Goal: Task Accomplishment & Management: Manage account settings

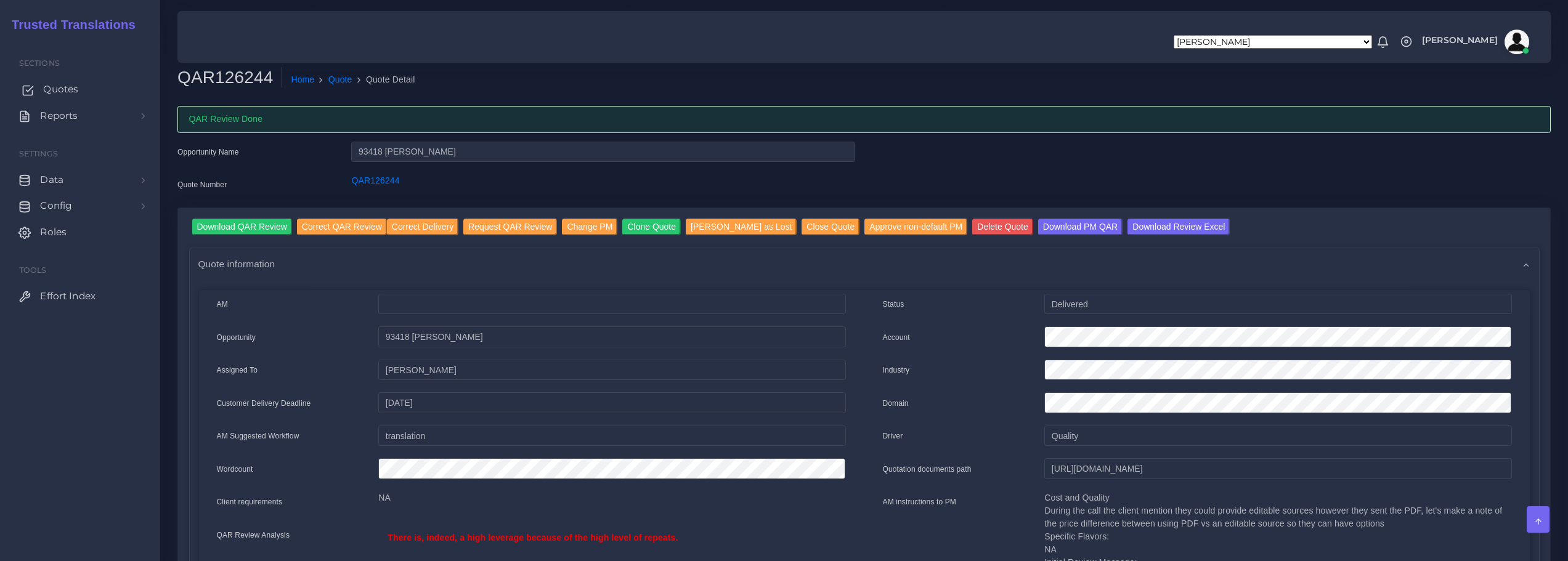
click at [52, 91] on span "Quotes" at bounding box center [60, 90] width 35 height 14
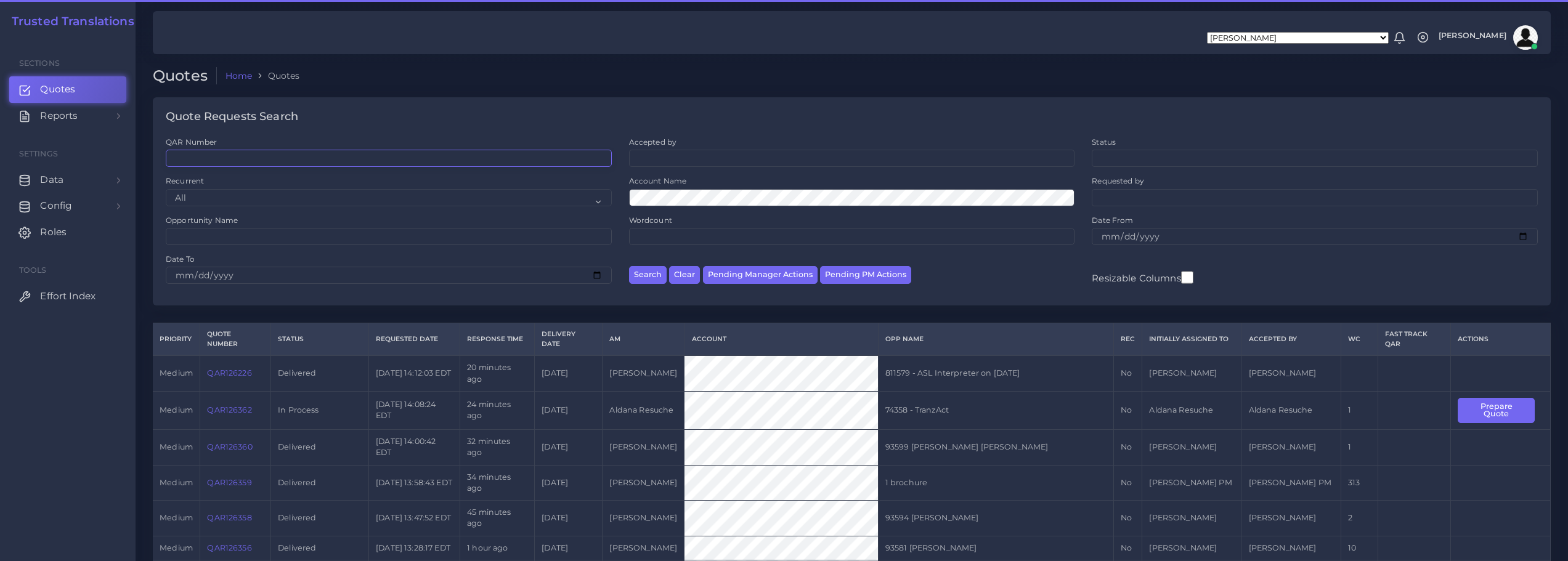
click at [242, 167] on input "QAR Number" at bounding box center [389, 158] width 446 height 17
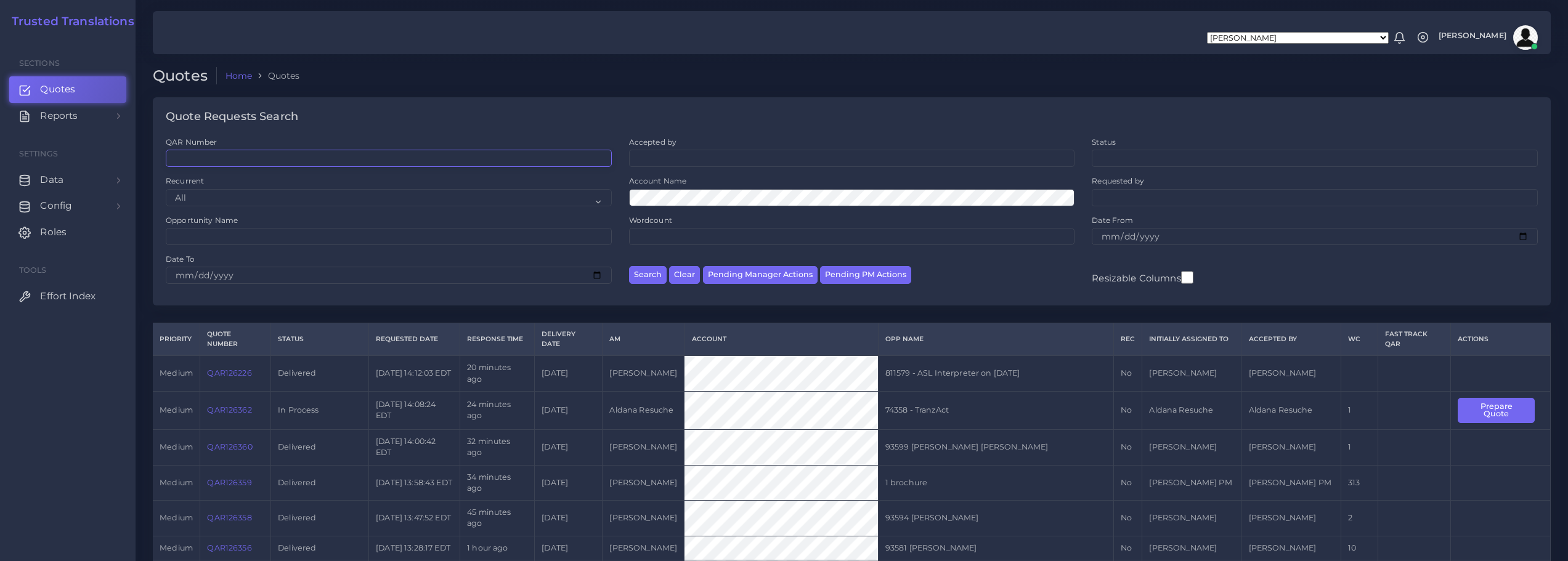
paste input "QAR126266"
type input "QAR126266"
click at [646, 271] on button "Search" at bounding box center [648, 274] width 38 height 18
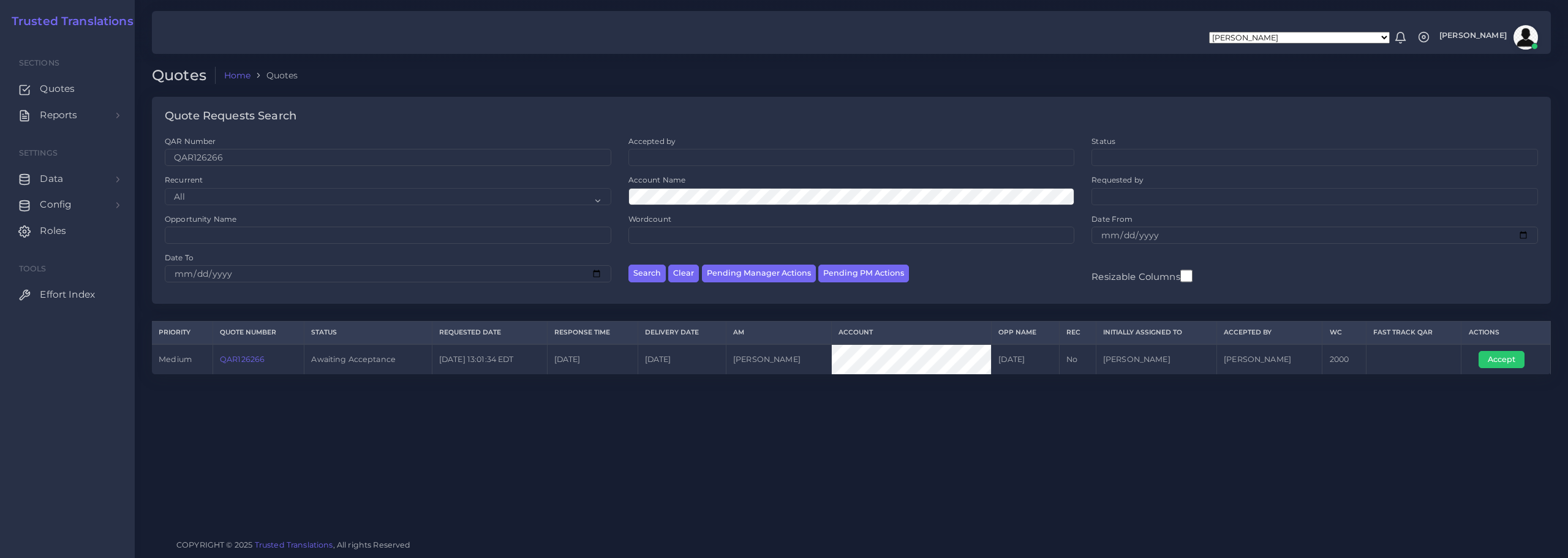
click at [245, 357] on link "QAR126266" at bounding box center [242, 358] width 45 height 9
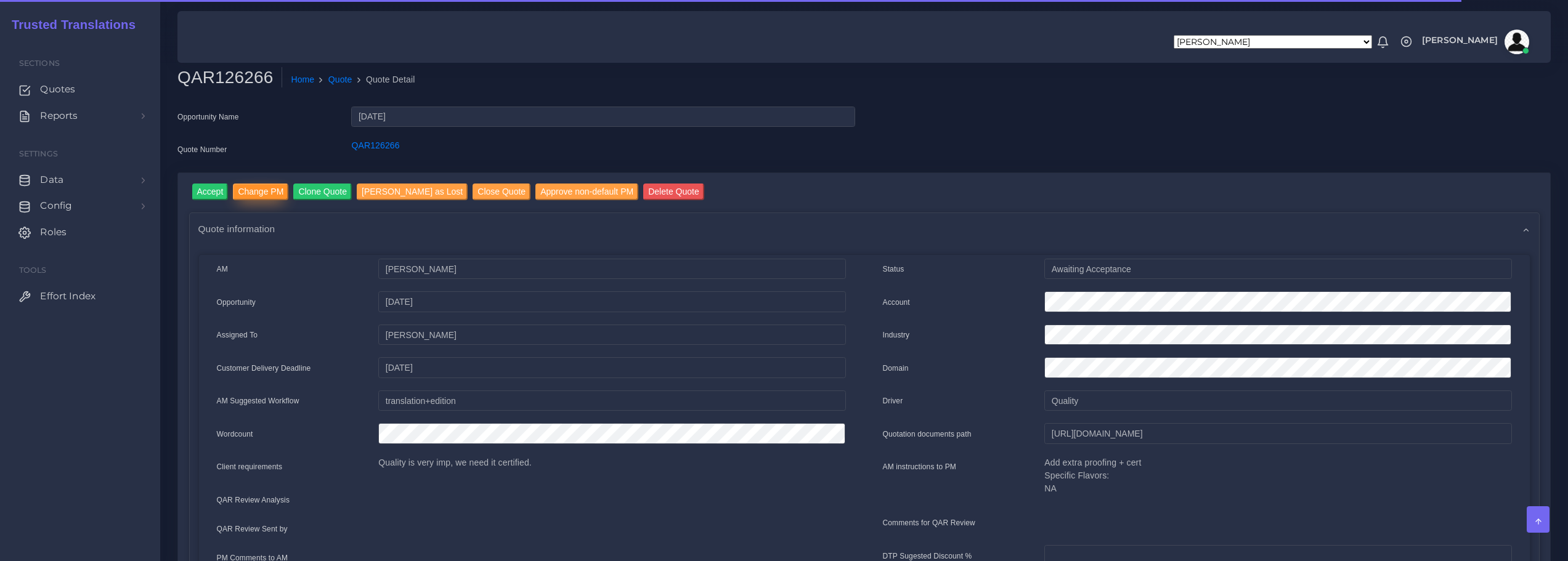
click at [250, 192] on input "Change PM" at bounding box center [261, 191] width 56 height 16
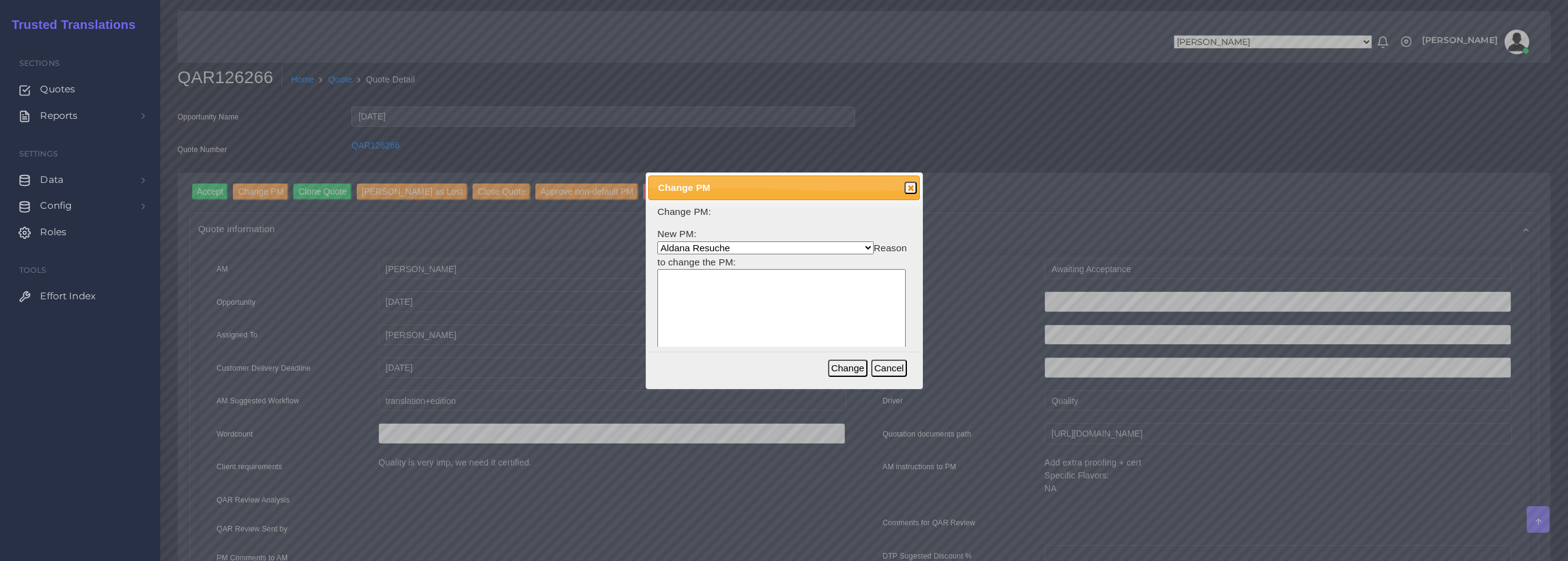
click at [774, 242] on select "Aldana Resuche Ana Whitby PM Beatriz Lacerda Dana Rossi Diego Leotta Gabriela S…" at bounding box center [765, 248] width 216 height 13
select select "53965373-4c25-f79f-28c7-55e5c69548ea"
click at [657, 242] on select "Aldana Resuche Ana Whitby PM Beatriz Lacerda Dana Rossi Diego Leotta Gabriela S…" at bounding box center [765, 248] width 216 height 13
click at [725, 328] on textarea at bounding box center [781, 328] width 249 height 118
click at [671, 290] on textarea "Beatriz is no leave, so that I have assigned Martin as account PM" at bounding box center [781, 328] width 249 height 118
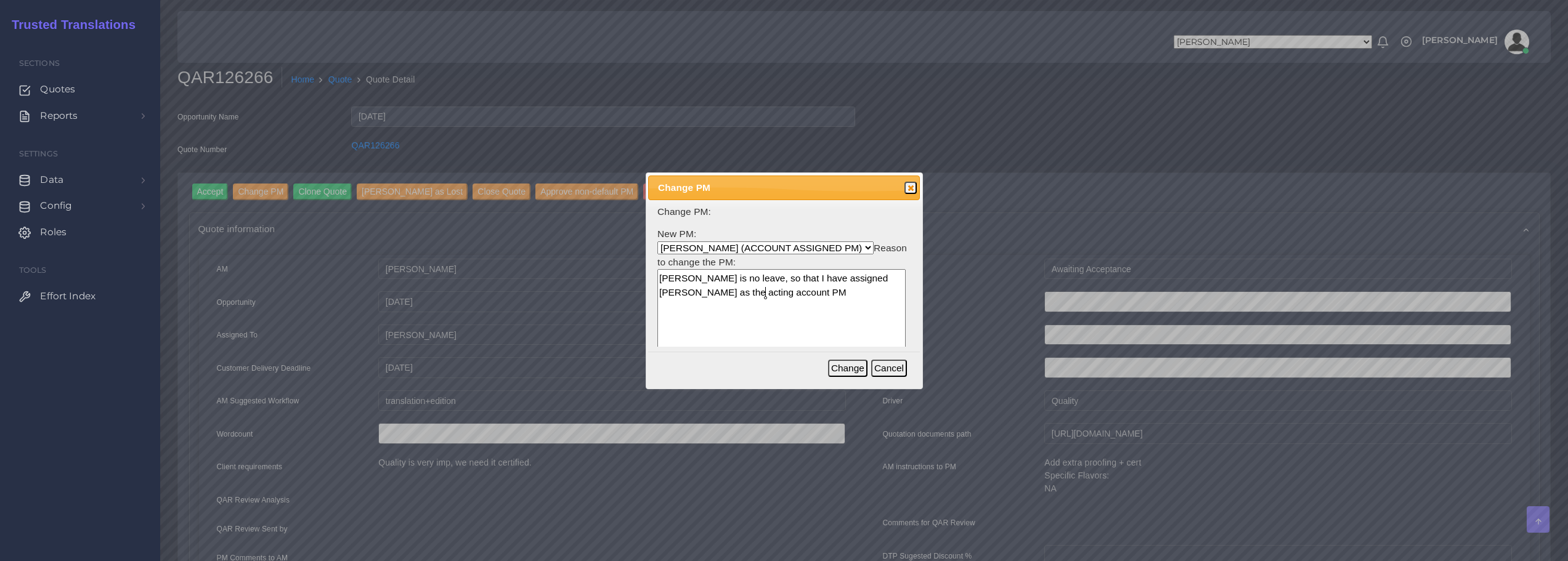
click at [801, 290] on textarea "Beatriz is no leave, so that I have assigned Martin as the acting account PM" at bounding box center [781, 328] width 249 height 118
type textarea "Beatriz is no leave, so that I have assigned Martin as the acting account PM."
click at [844, 366] on button "Change" at bounding box center [848, 368] width 39 height 17
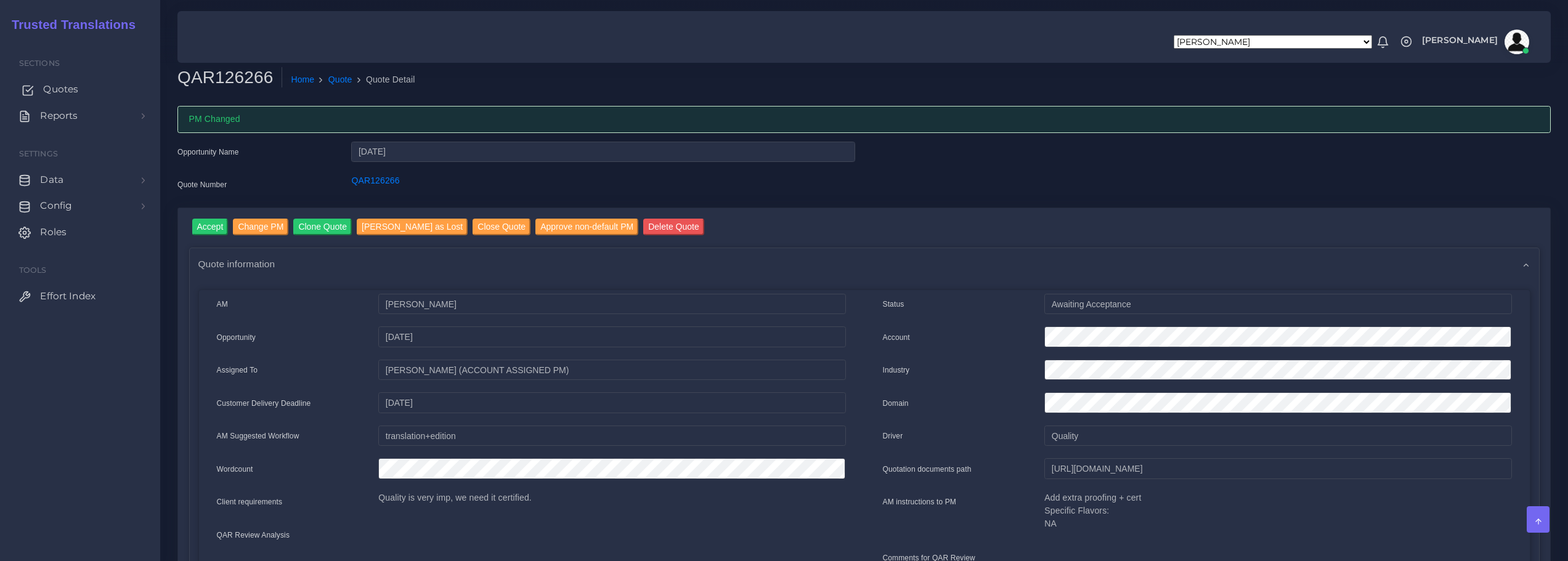
click at [42, 88] on link "Quotes" at bounding box center [80, 89] width 142 height 26
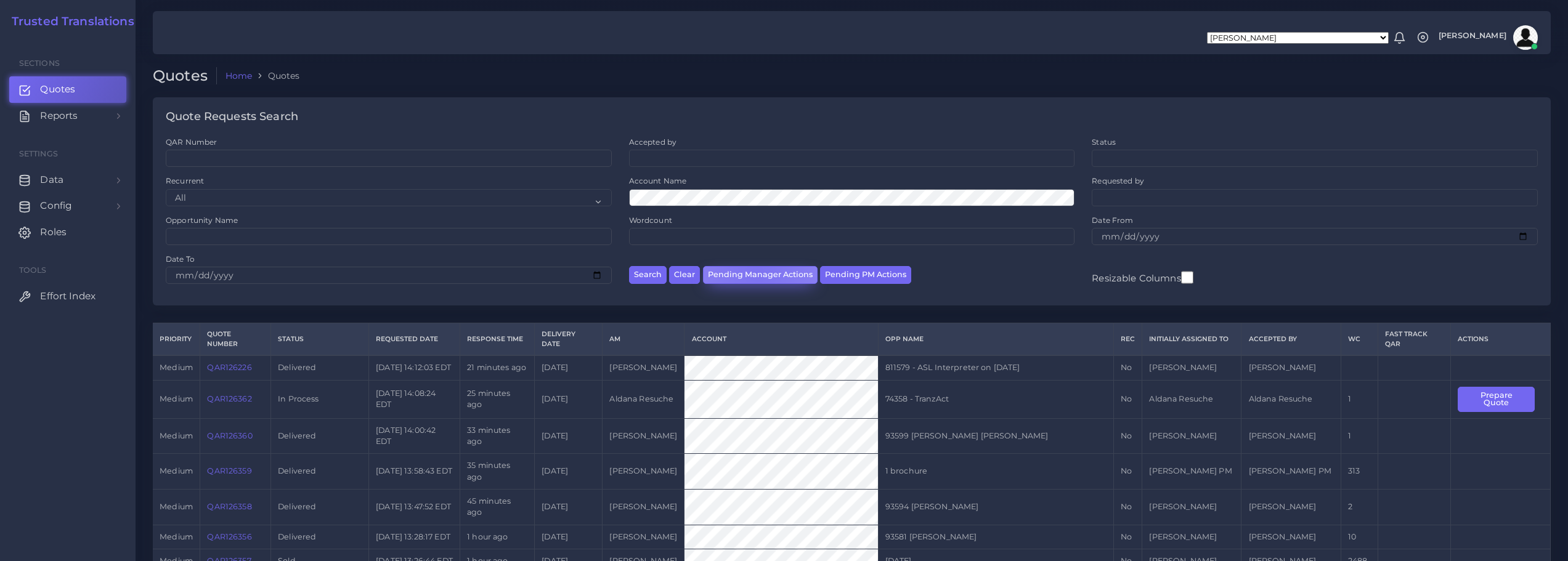
click at [756, 274] on button "Pending Manager Actions" at bounding box center [761, 274] width 115 height 18
select select "awaiting_manager_initial_review"
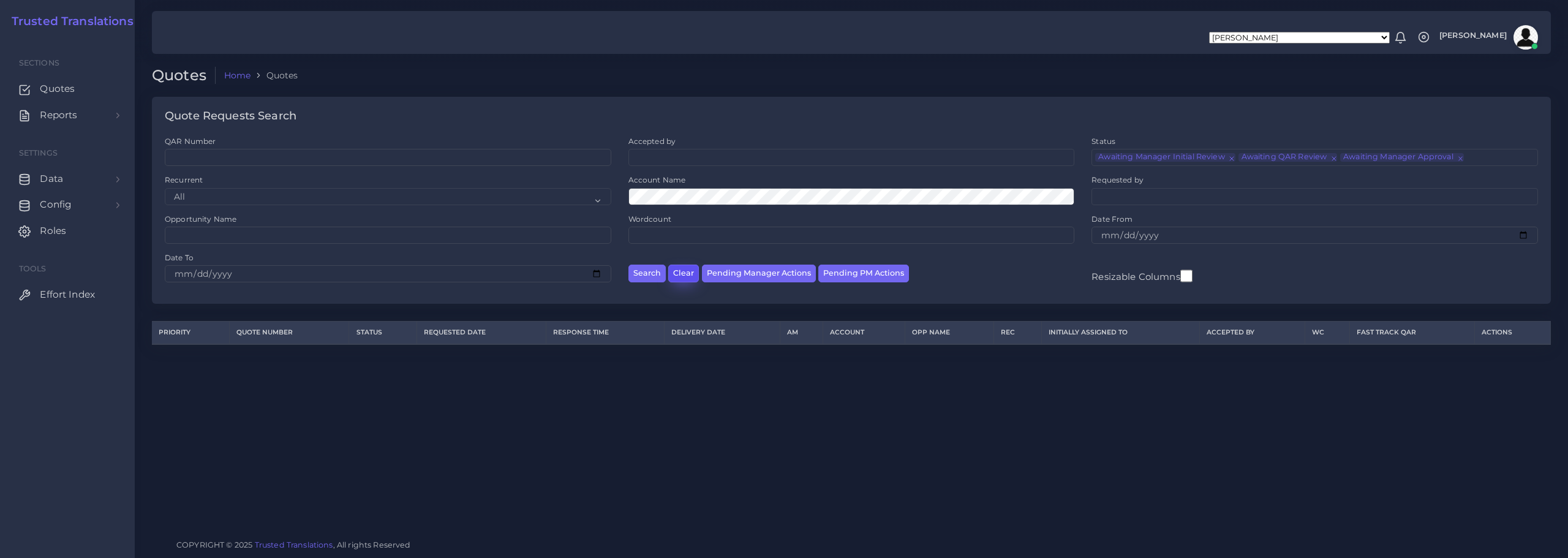
click at [681, 273] on button "Clear" at bounding box center [684, 273] width 31 height 18
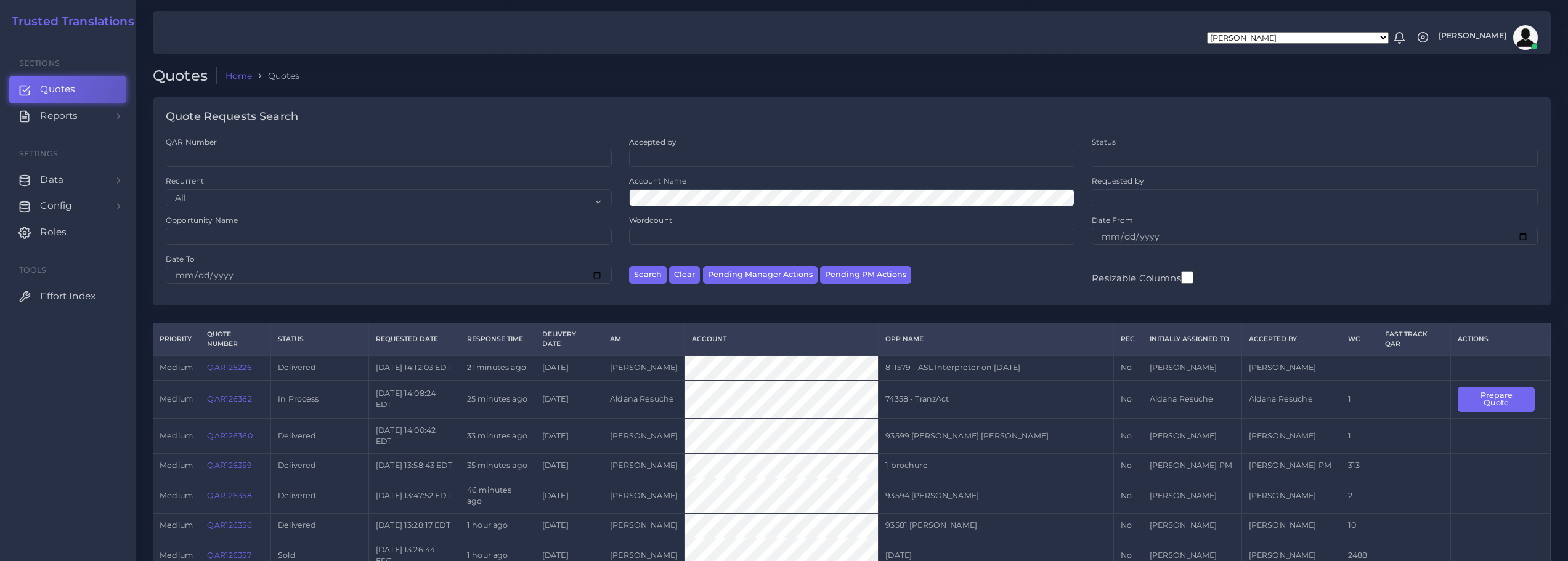
click at [214, 147] on label "QAR Number" at bounding box center [191, 142] width 51 height 10
click at [214, 149] on input "QAR Number" at bounding box center [389, 158] width 446 height 17
paste input "QAR126342"
type input "QAR126342"
click at [644, 272] on button "Search" at bounding box center [648, 274] width 38 height 18
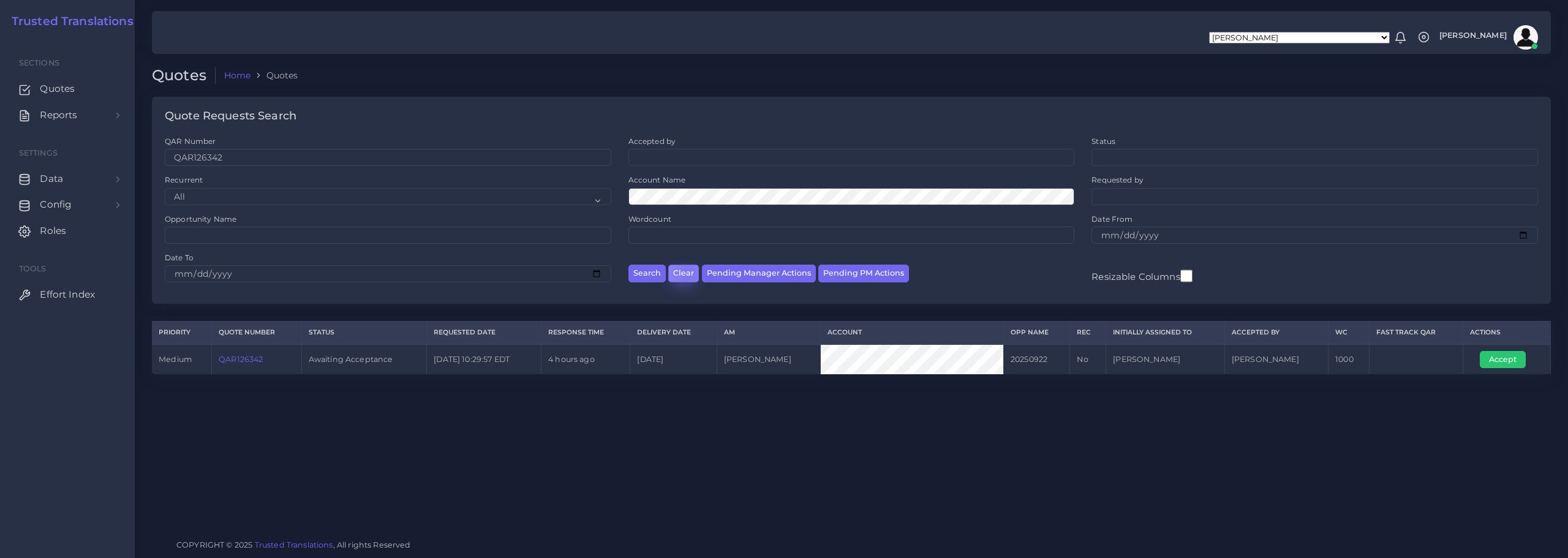
click at [687, 273] on button "Clear" at bounding box center [684, 273] width 31 height 18
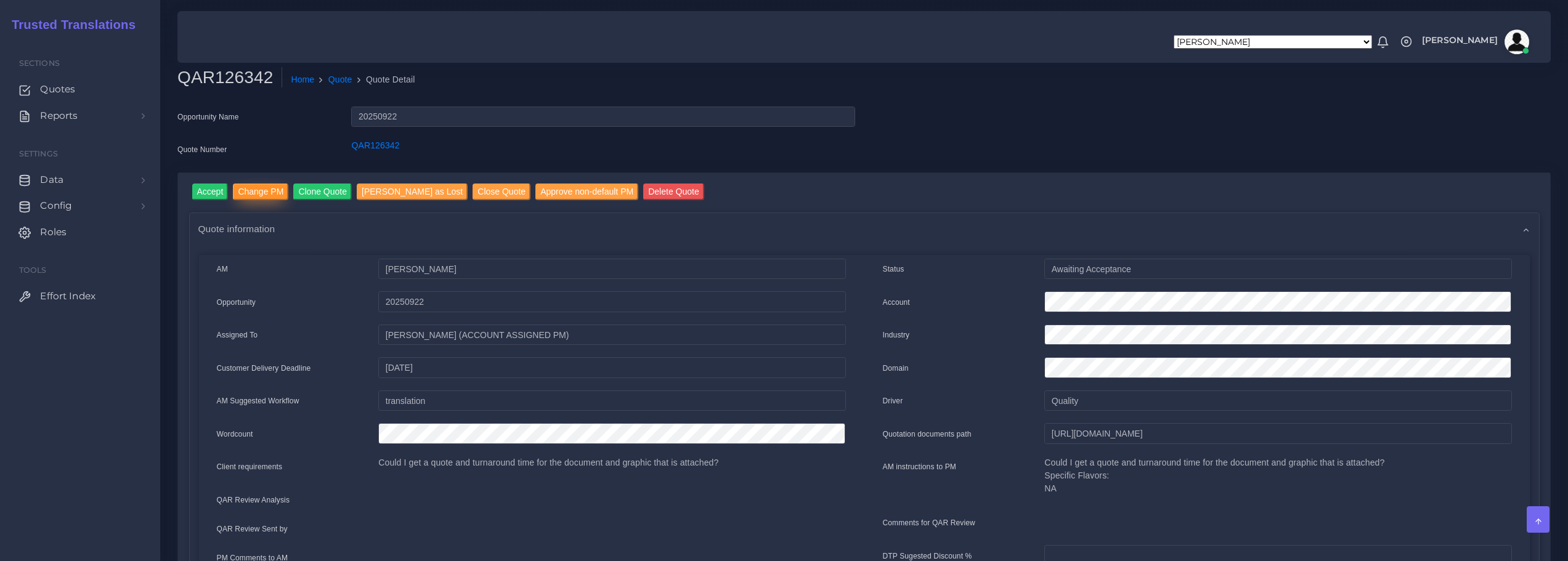
click at [257, 191] on input "Change PM" at bounding box center [261, 191] width 56 height 16
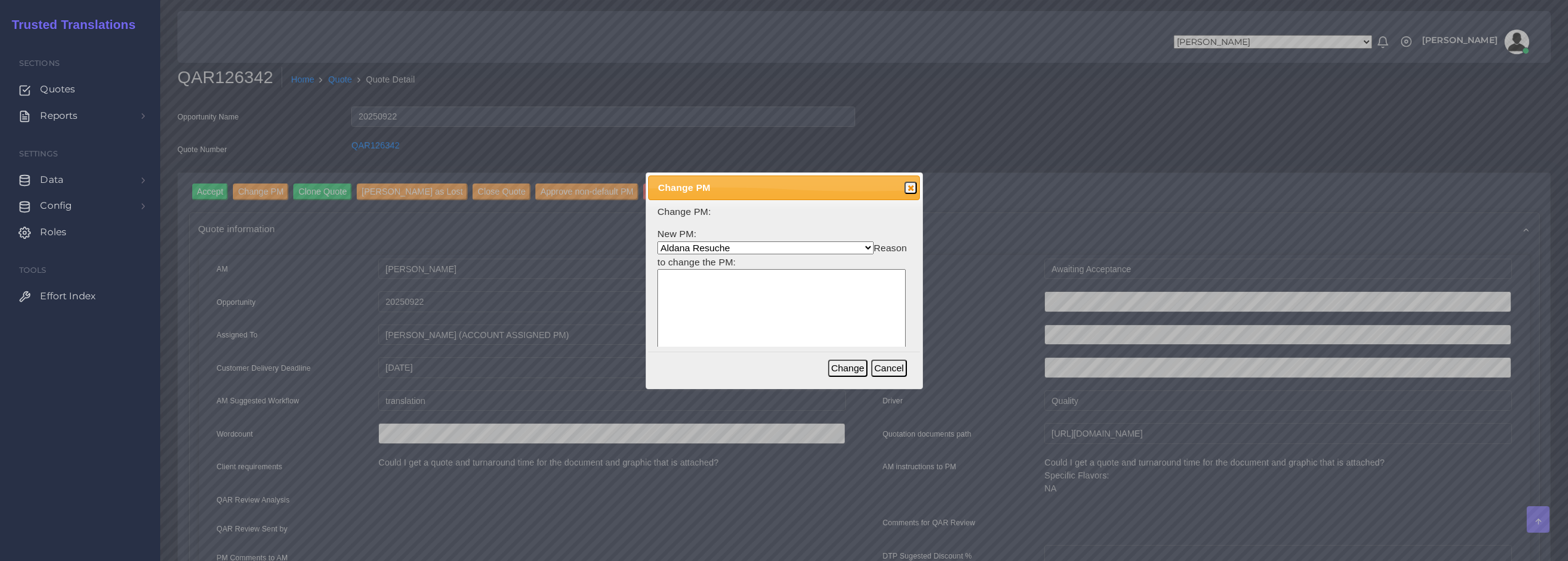
click at [714, 253] on select "[PERSON_NAME] Resuche [PERSON_NAME] PM [PERSON_NAME] (ACCOUNT ASSIGNED PM) [PER…" at bounding box center [765, 248] width 216 height 13
select select "53965373-4c25-f79f-28c7-55e5c69548ea"
click at [657, 242] on select "Aldana Resuche Ana Whitby PM Beatriz Lacerda (ACCOUNT ASSIGNED PM) Dana Rossi D…" at bounding box center [765, 248] width 216 height 13
click at [716, 317] on textarea at bounding box center [781, 328] width 249 height 118
type textarea "Beatriz is on leave."
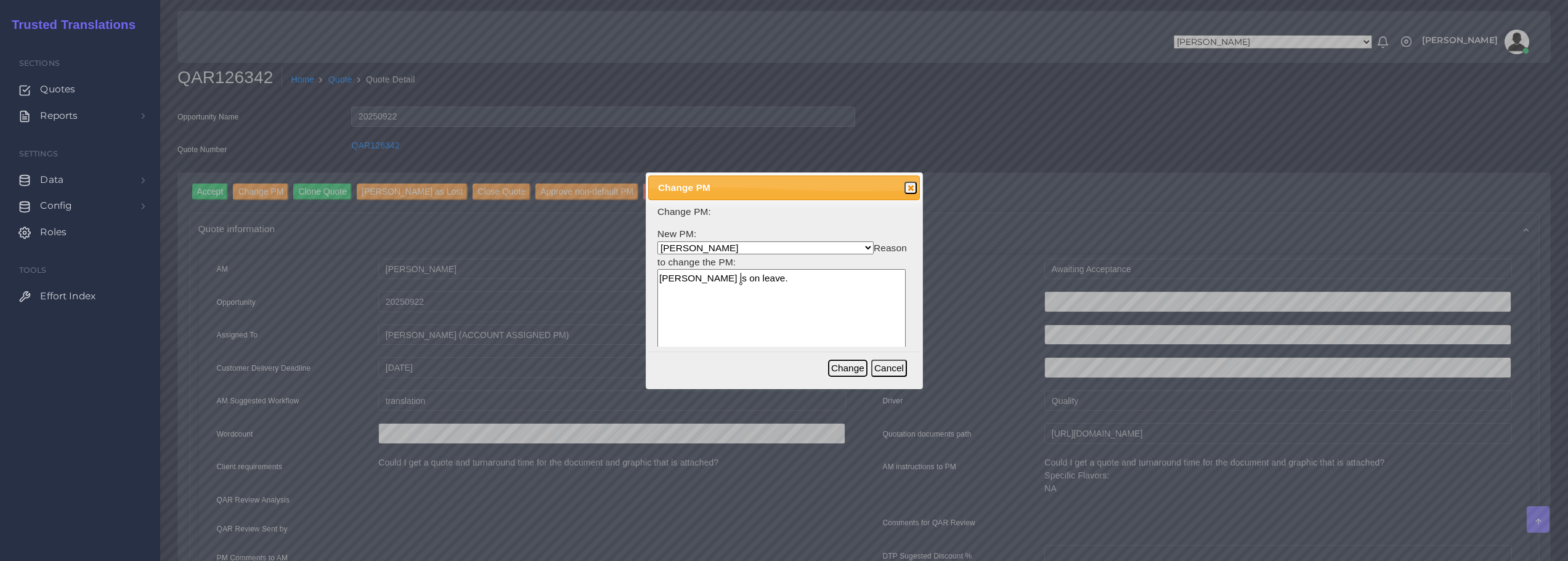
click at [853, 368] on button "Change" at bounding box center [848, 368] width 39 height 17
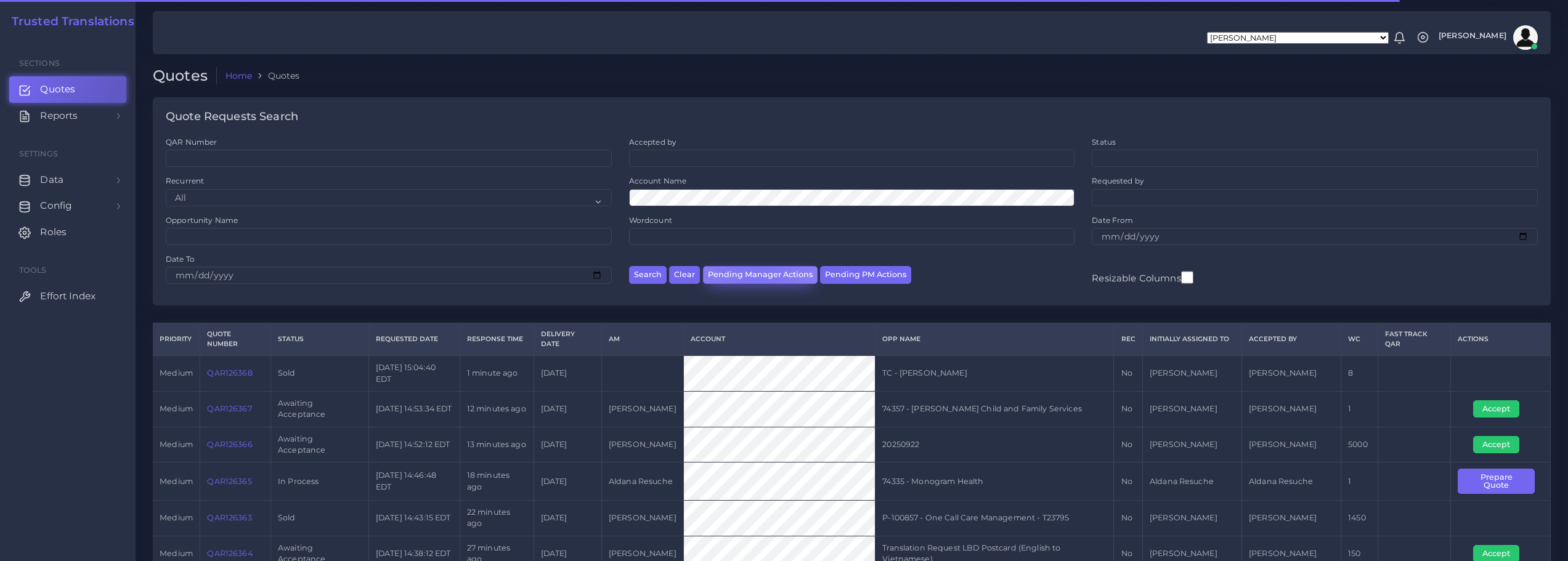
click at [755, 273] on button "Pending Manager Actions" at bounding box center [761, 274] width 115 height 18
select select "awaiting_manager_initial_review"
